Goal: Transaction & Acquisition: Purchase product/service

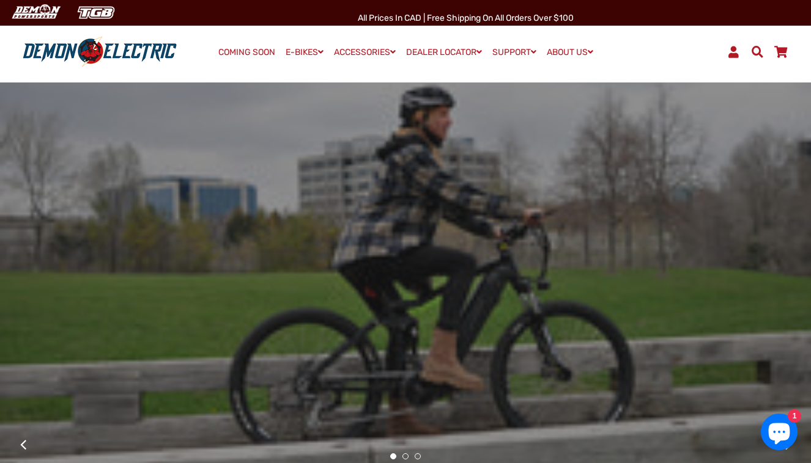
scroll to position [2322, 0]
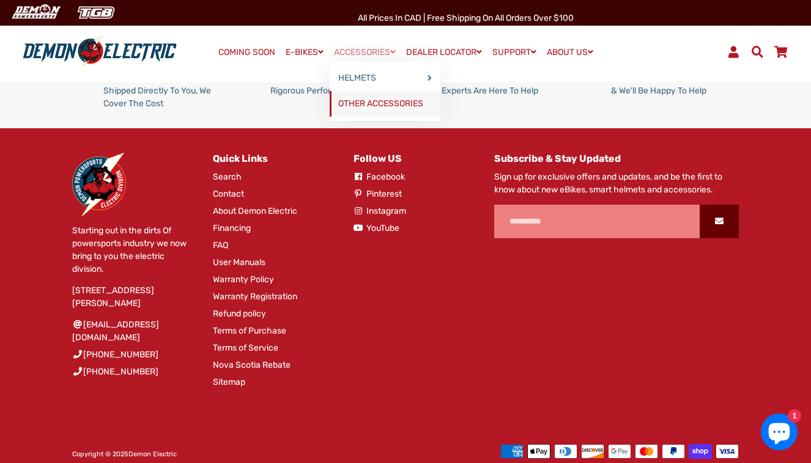
click at [352, 102] on link "OTHER ACCESSORIES" at bounding box center [384, 104] width 111 height 26
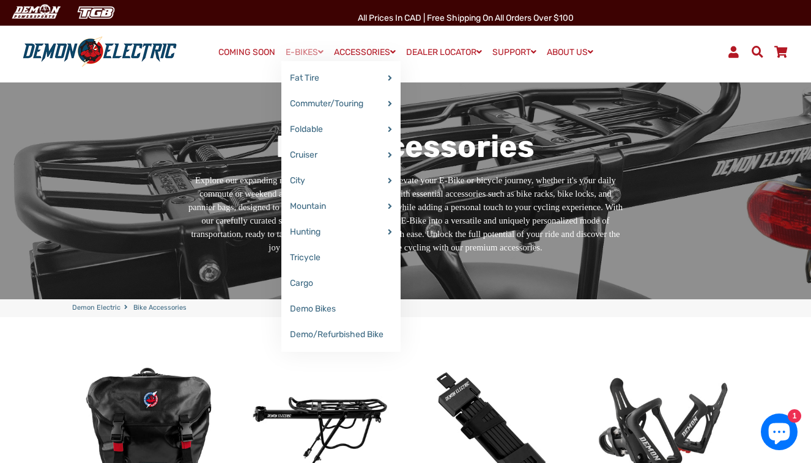
click at [296, 53] on link "E-BIKES" at bounding box center [304, 52] width 46 height 18
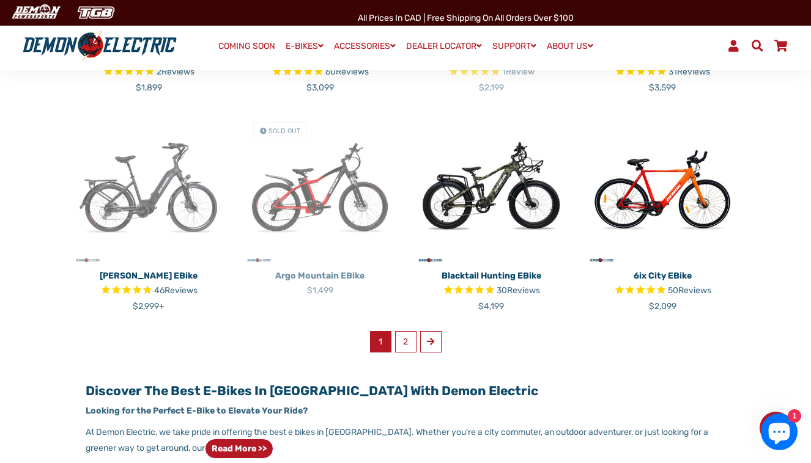
scroll to position [723, 0]
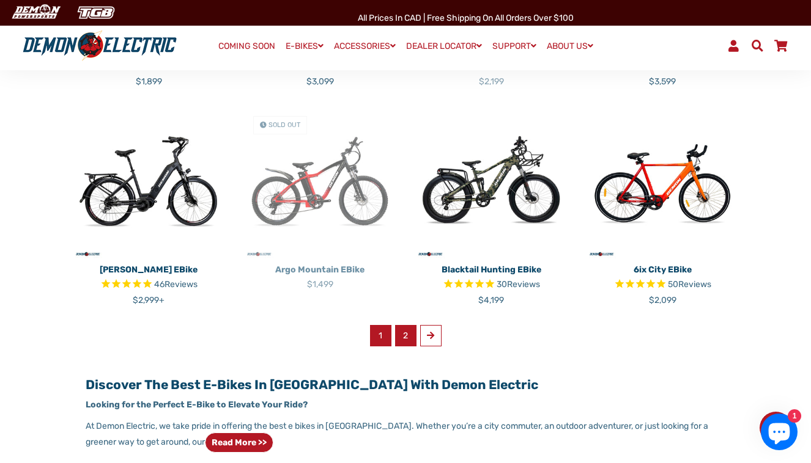
click at [406, 325] on link "2" at bounding box center [405, 335] width 21 height 21
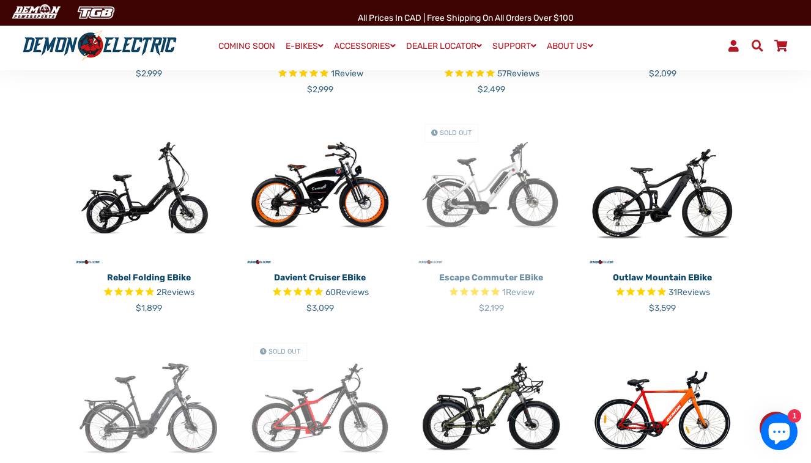
scroll to position [472, 0]
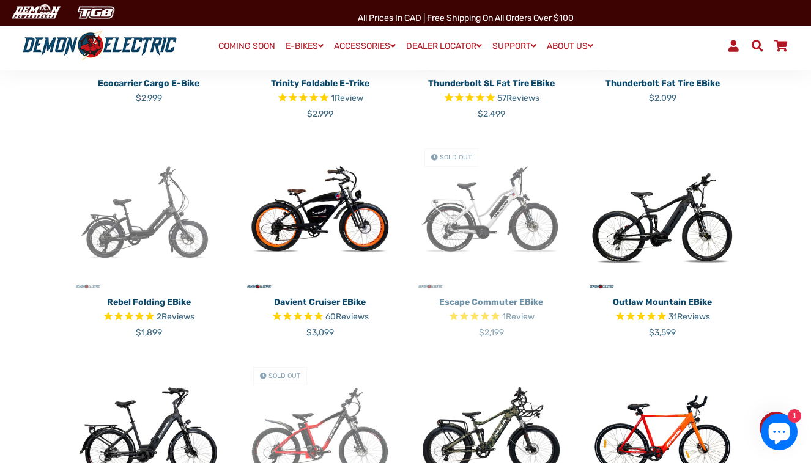
click at [122, 224] on img at bounding box center [148, 215] width 153 height 153
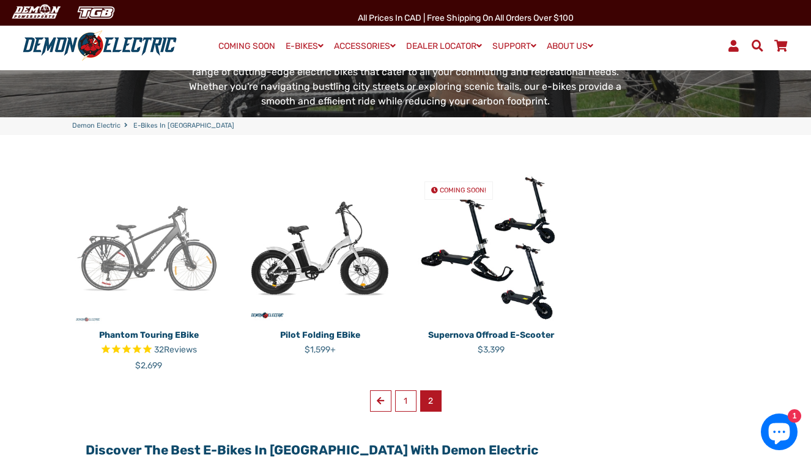
scroll to position [226, 0]
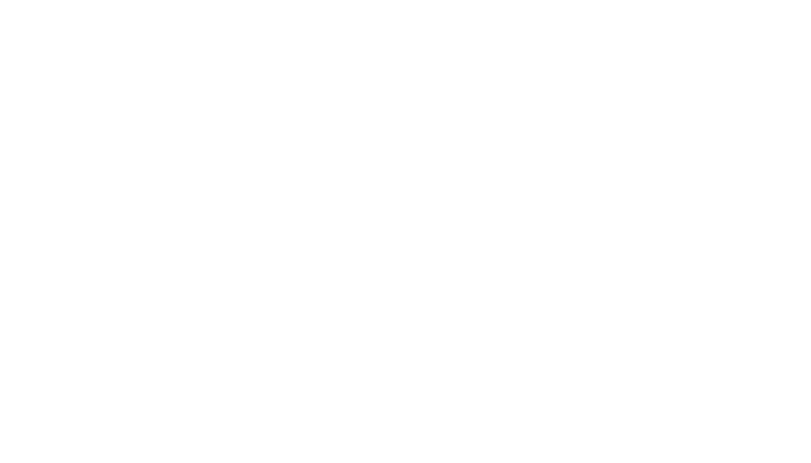
select select "******"
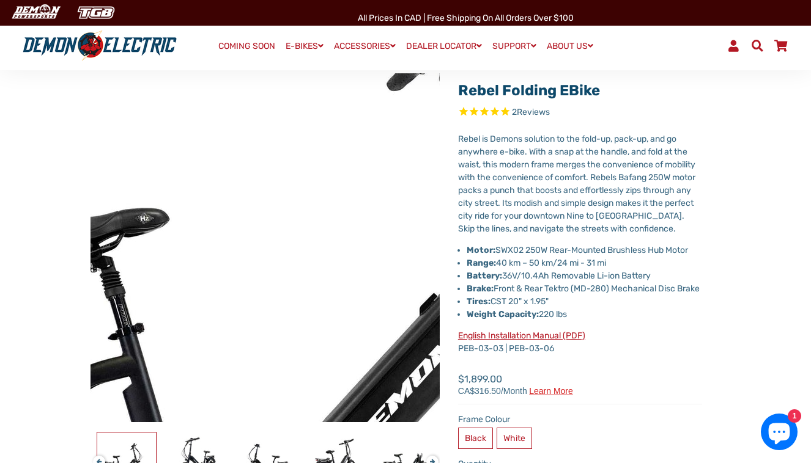
scroll to position [87, 0]
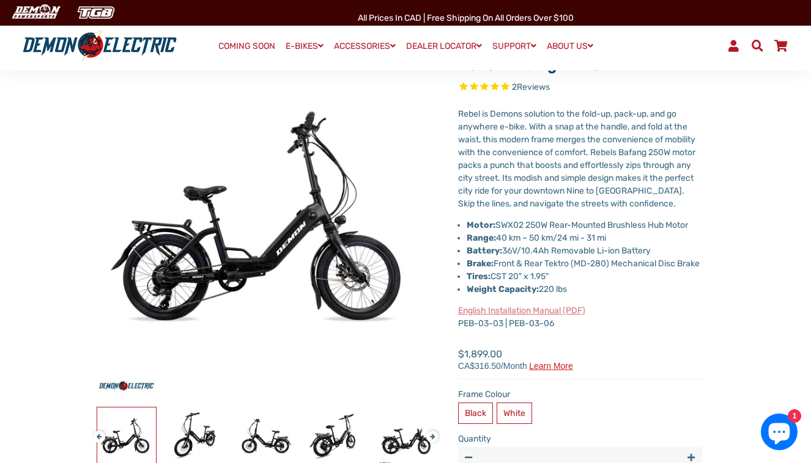
click at [533, 316] on link "English Installation Manual (PDF)" at bounding box center [521, 311] width 127 height 10
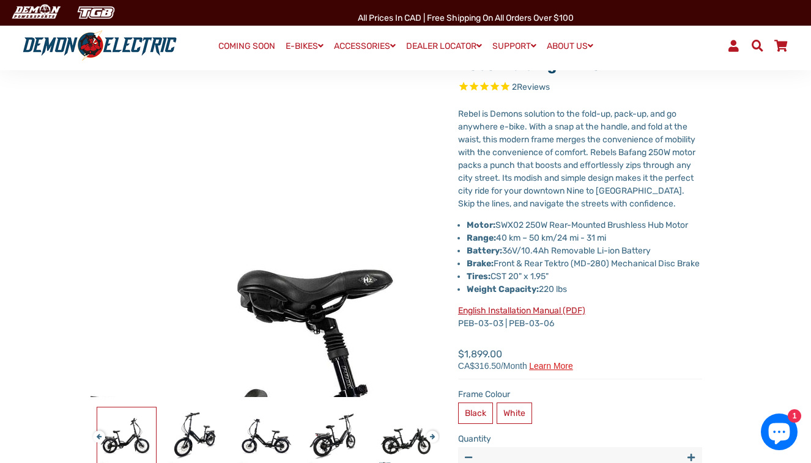
click at [163, 153] on img at bounding box center [530, 402] width 1252 height 1252
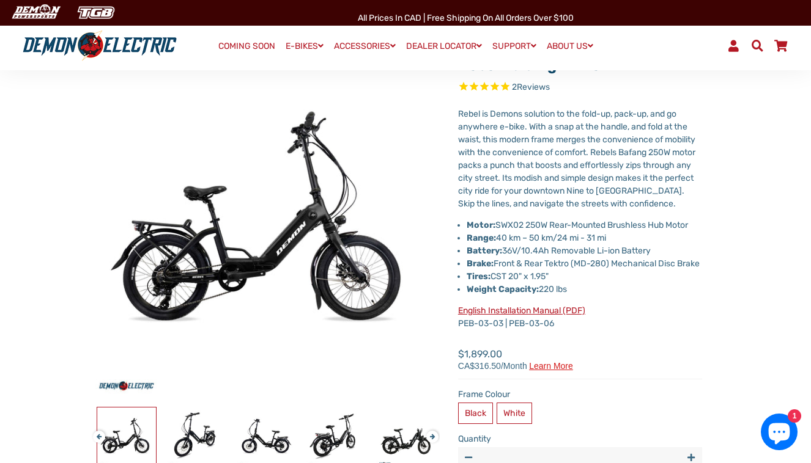
click at [650, 199] on p "Rebel is Demons solution to the fold-up, pack-up, and go anywhere e-bike. With …" at bounding box center [580, 159] width 244 height 103
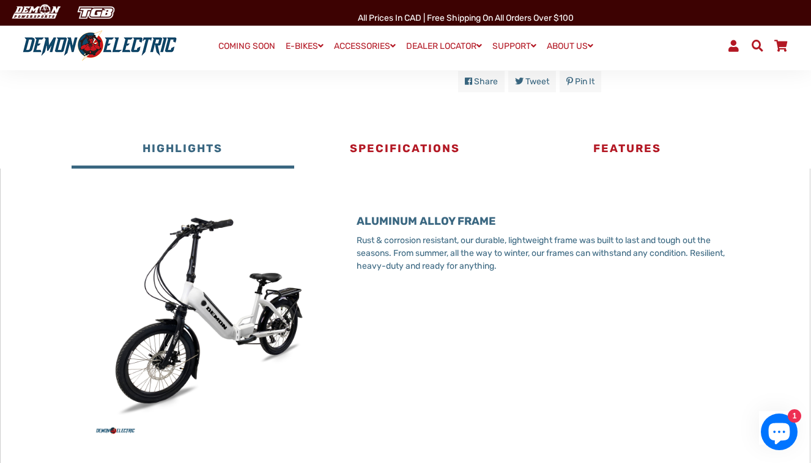
scroll to position [579, 0]
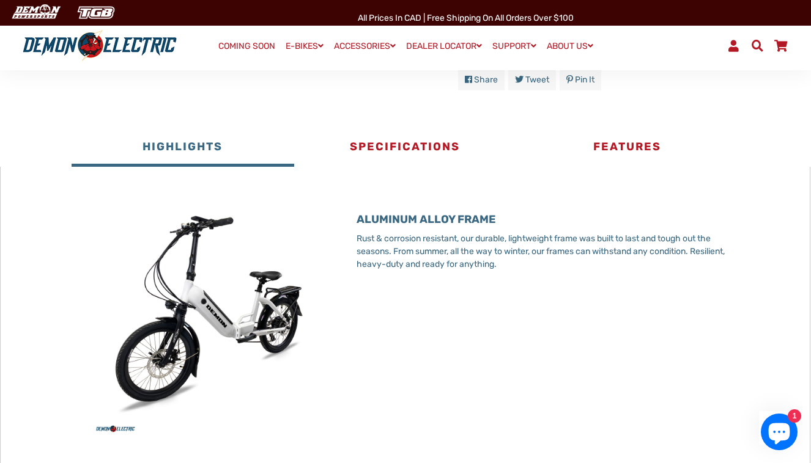
click at [492, 309] on div "ALUMINUM ALLOY FRAME Rust & corrosion resistant, our durable, lightweight frame…" at bounding box center [546, 251] width 381 height 125
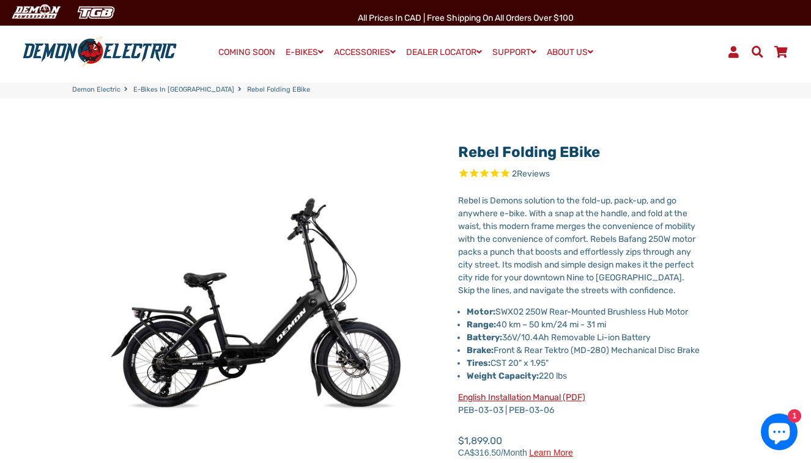
scroll to position [0, 0]
